Goal: Find specific page/section: Find specific page/section

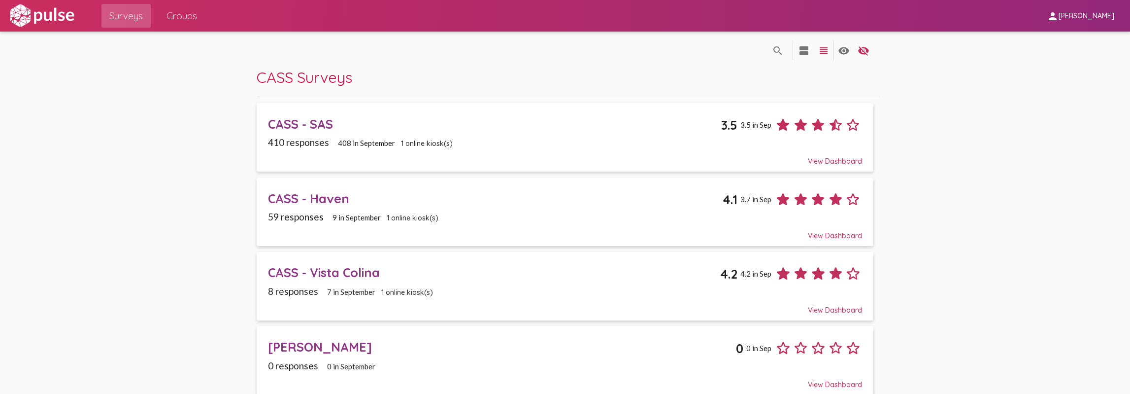
click at [348, 71] on span "CASS Surveys" at bounding box center [305, 76] width 96 height 19
